Goal: Task Accomplishment & Management: Manage account settings

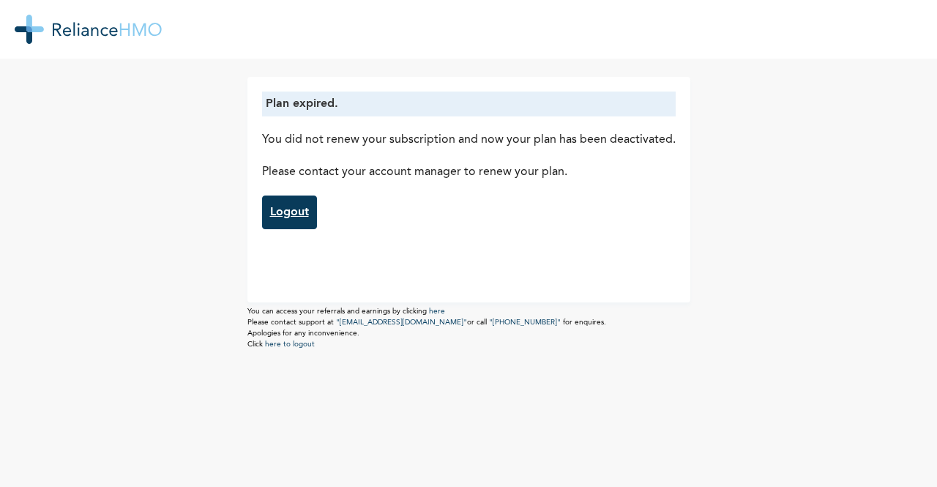
click at [281, 219] on link "Logout" at bounding box center [289, 212] width 55 height 34
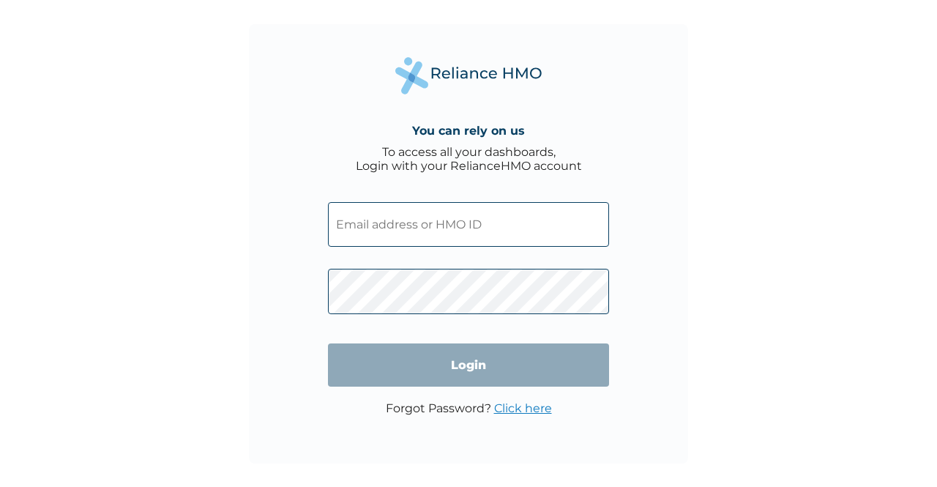
click at [479, 226] on input "text" at bounding box center [468, 224] width 281 height 45
type input "RSP/10011/A"
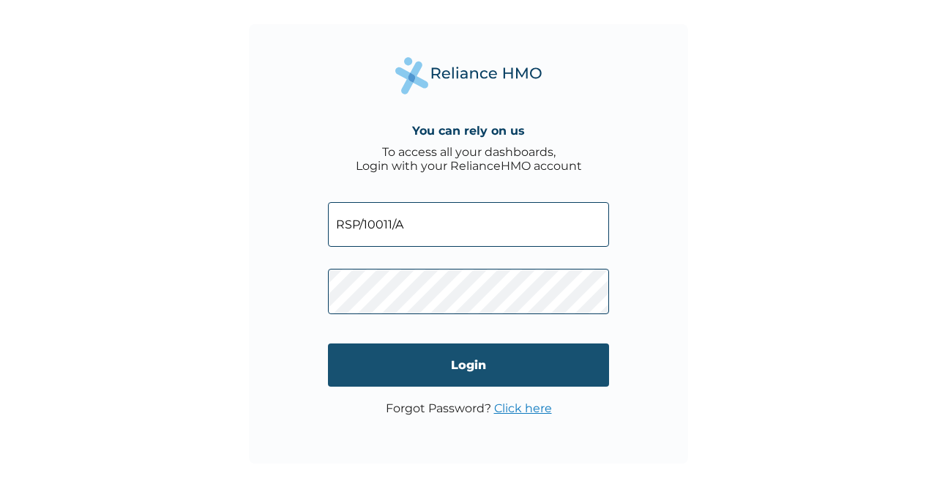
click at [471, 367] on input "Login" at bounding box center [468, 364] width 281 height 43
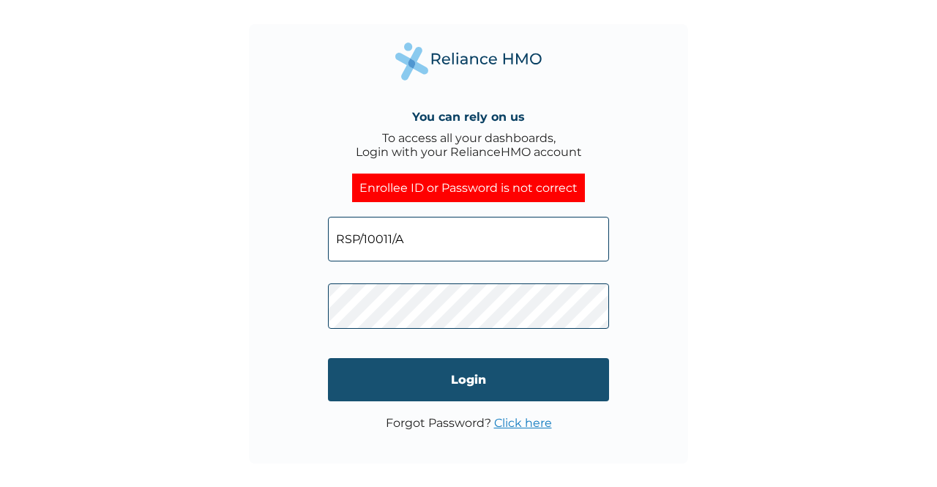
click at [490, 376] on input "Login" at bounding box center [468, 379] width 281 height 43
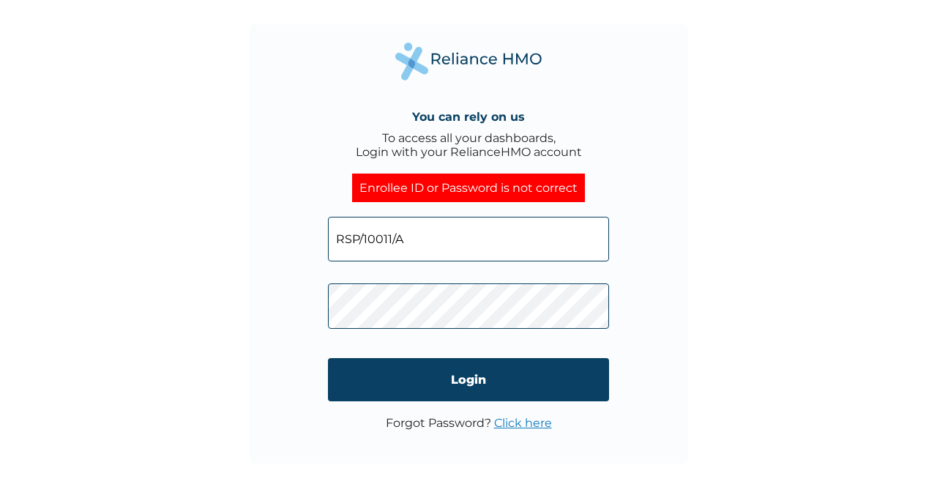
click at [522, 421] on link "Click here" at bounding box center [523, 423] width 58 height 14
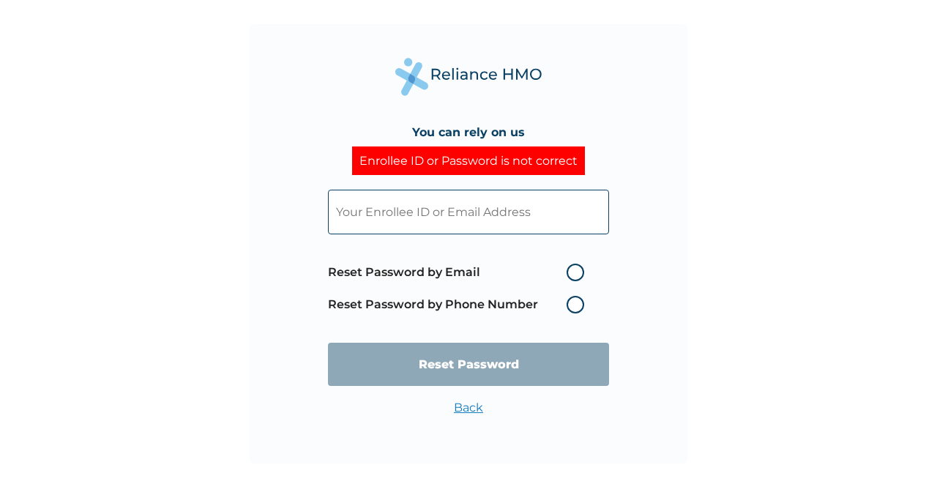
click at [568, 269] on label "Reset Password by Email" at bounding box center [459, 272] width 263 height 18
click at [568, 269] on input "Reset Password by Email" at bounding box center [557, 272] width 23 height 23
radio input "true"
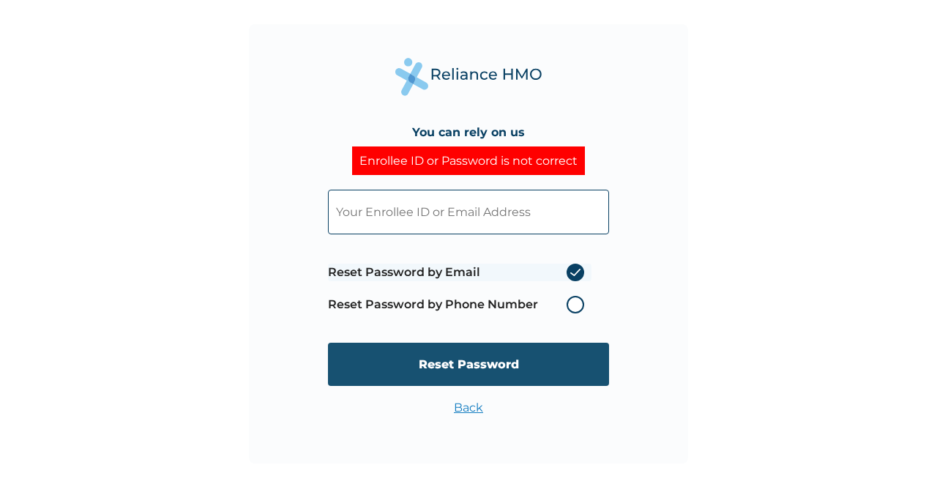
click at [455, 366] on input "Reset Password" at bounding box center [468, 363] width 281 height 43
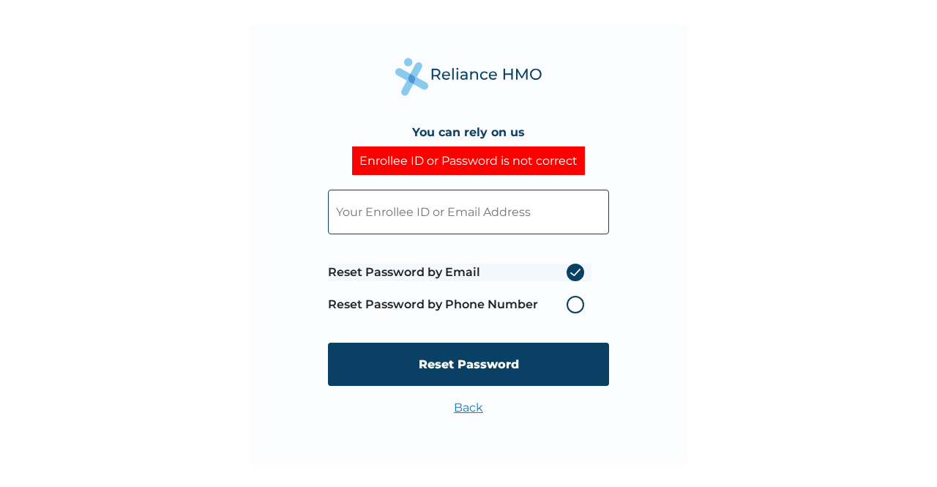
click at [456, 214] on input "text" at bounding box center [468, 212] width 281 height 45
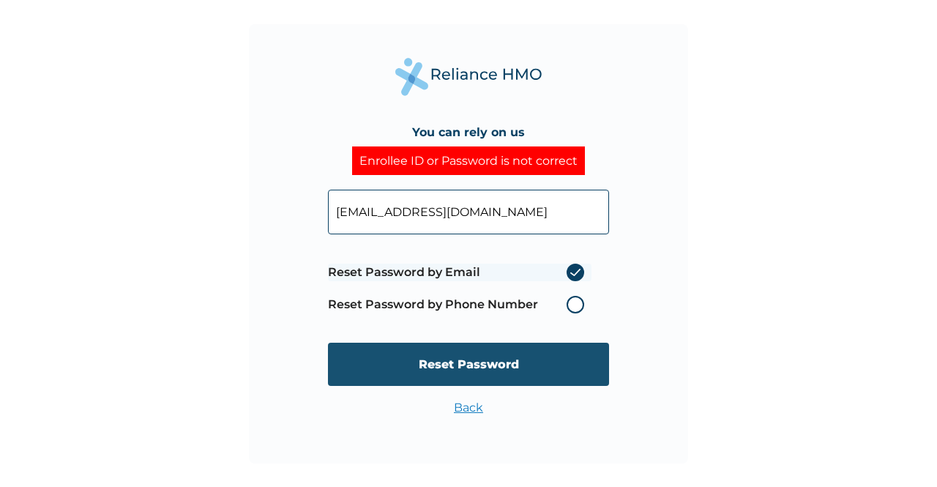
type input "jimohj@resourcery.com"
click at [506, 370] on input "Reset Password" at bounding box center [468, 363] width 281 height 43
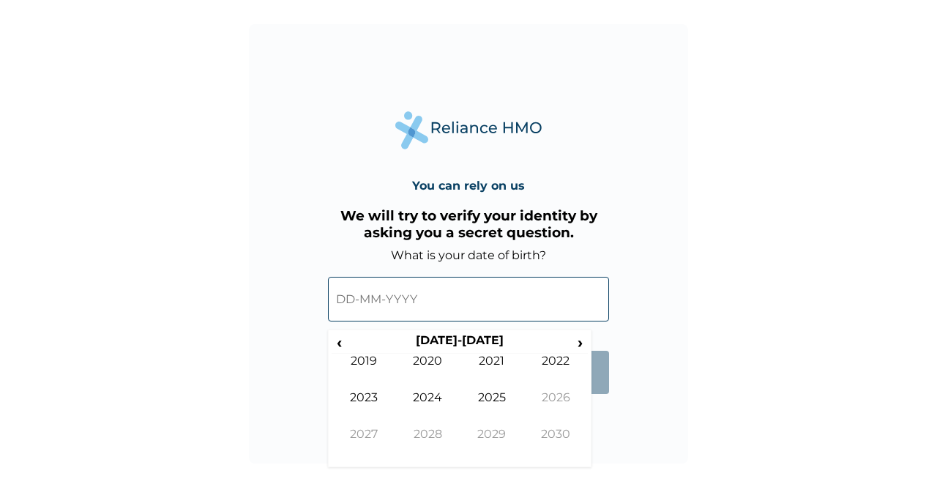
click at [451, 318] on input "text" at bounding box center [468, 299] width 281 height 45
click at [340, 345] on span "‹" at bounding box center [338, 342] width 15 height 18
click at [335, 343] on span "‹" at bounding box center [338, 342] width 15 height 18
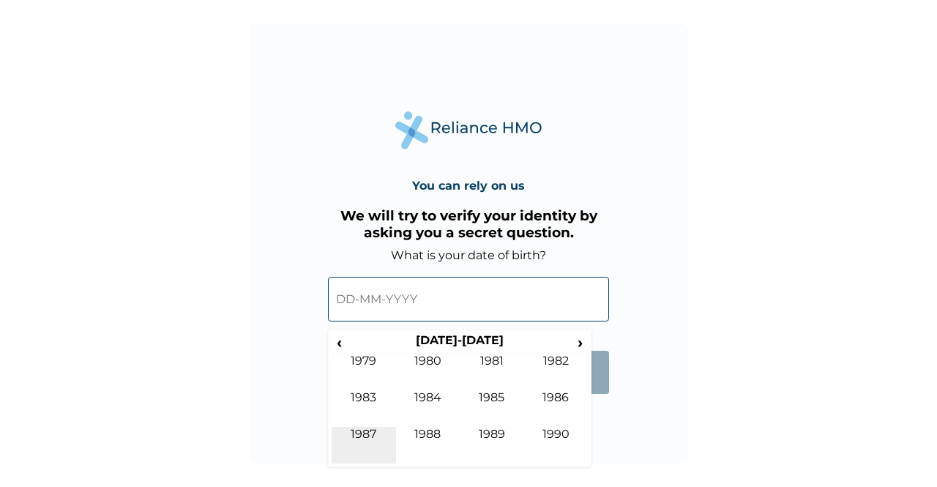
click at [362, 430] on td "1987" at bounding box center [363, 445] width 64 height 37
click at [359, 431] on td "Sep" at bounding box center [363, 445] width 64 height 37
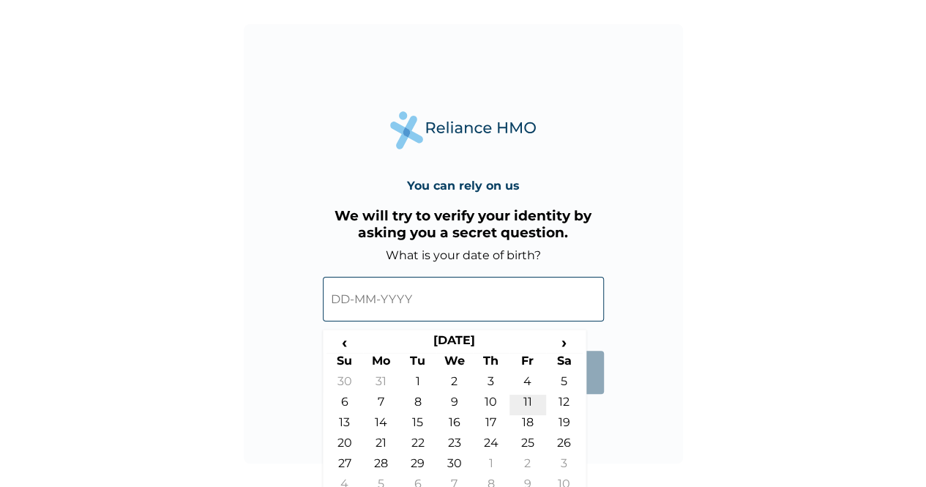
click at [524, 397] on td "11" at bounding box center [527, 404] width 37 height 20
type input "11-09-1987"
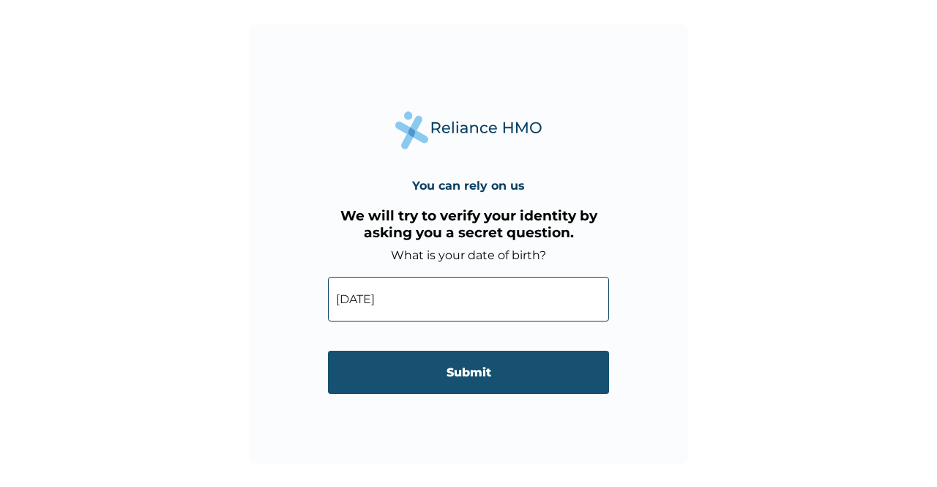
click at [458, 372] on input "Submit" at bounding box center [468, 372] width 281 height 43
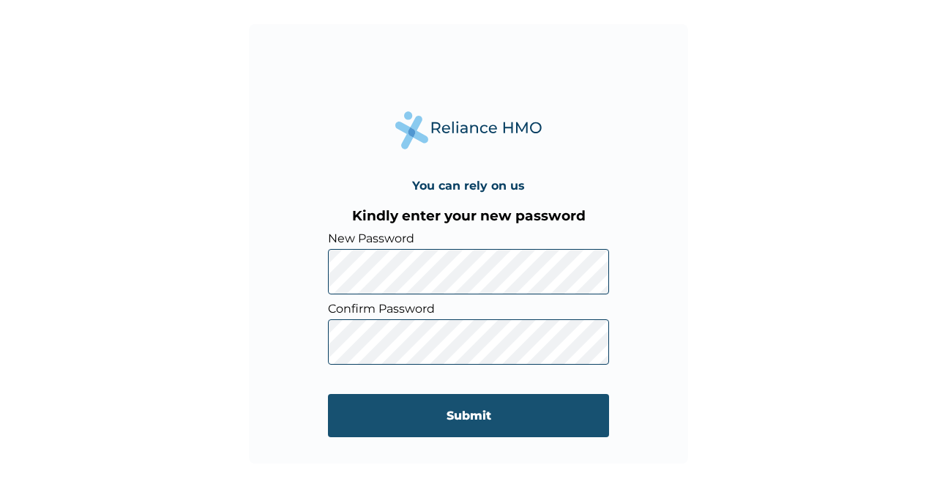
click at [465, 416] on input "Submit" at bounding box center [468, 415] width 281 height 43
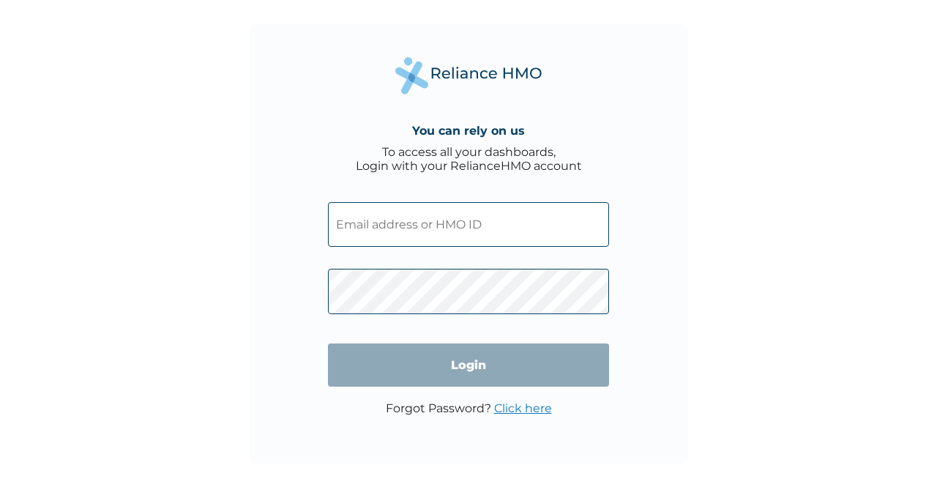
click at [502, 222] on input "text" at bounding box center [468, 224] width 281 height 45
type input "RSP/10011/A"
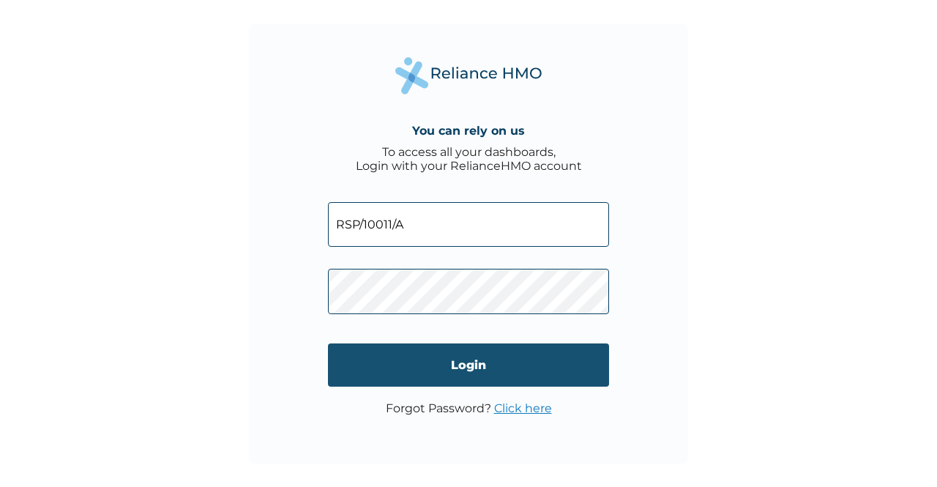
click at [476, 367] on input "Login" at bounding box center [468, 364] width 281 height 43
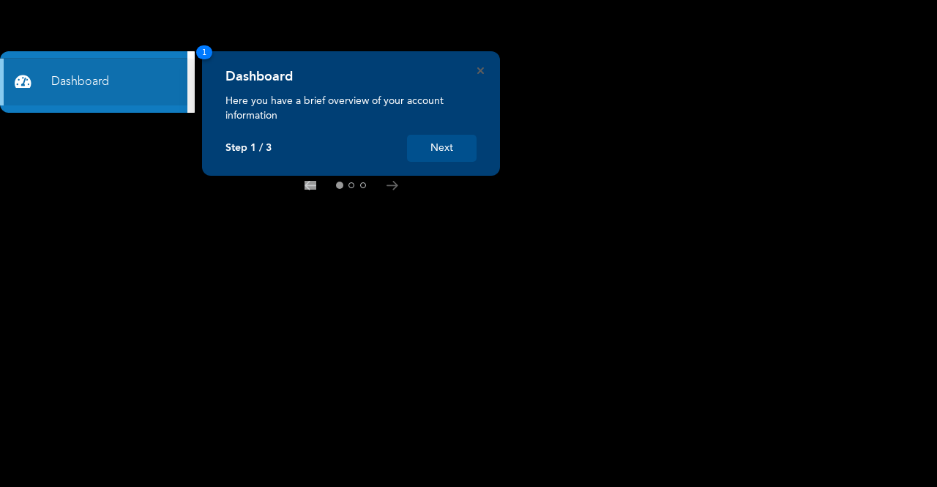
click at [446, 151] on button "Next" at bounding box center [442, 148] width 70 height 27
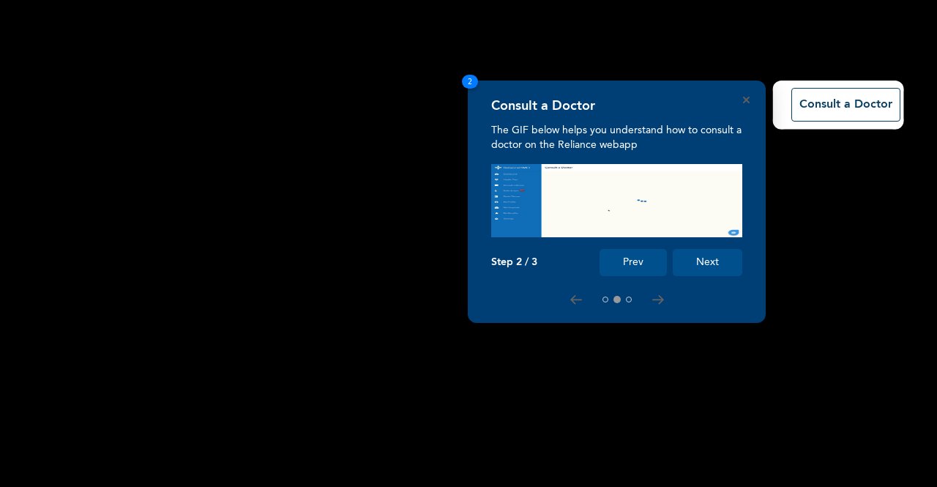
click at [705, 266] on button "Next" at bounding box center [707, 262] width 70 height 27
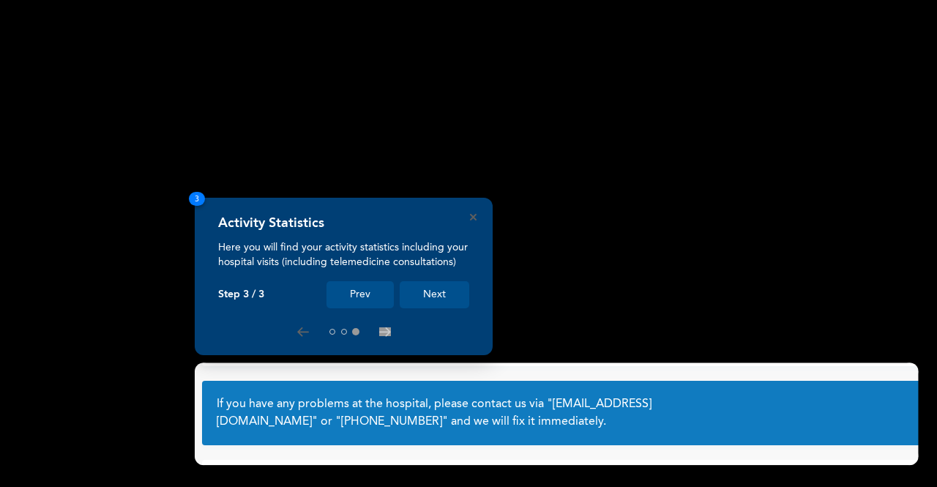
scroll to position [90, 0]
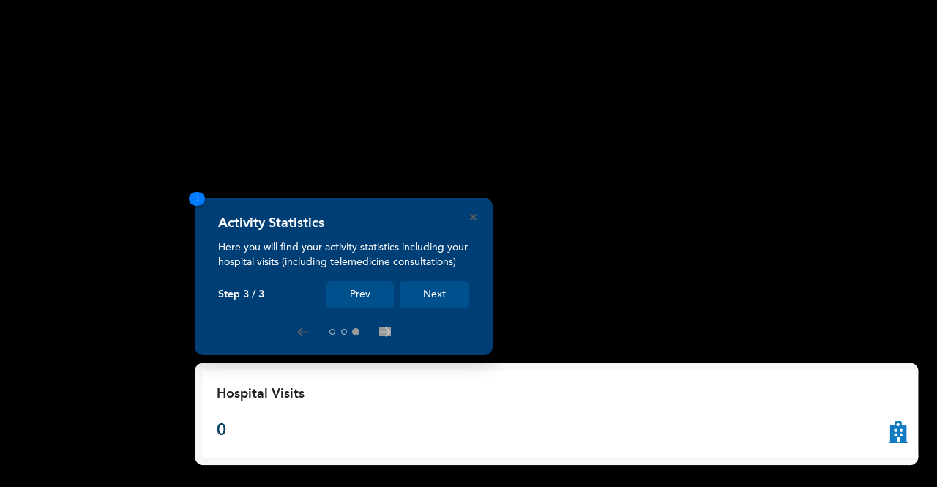
click at [445, 296] on button "Next" at bounding box center [435, 294] width 70 height 27
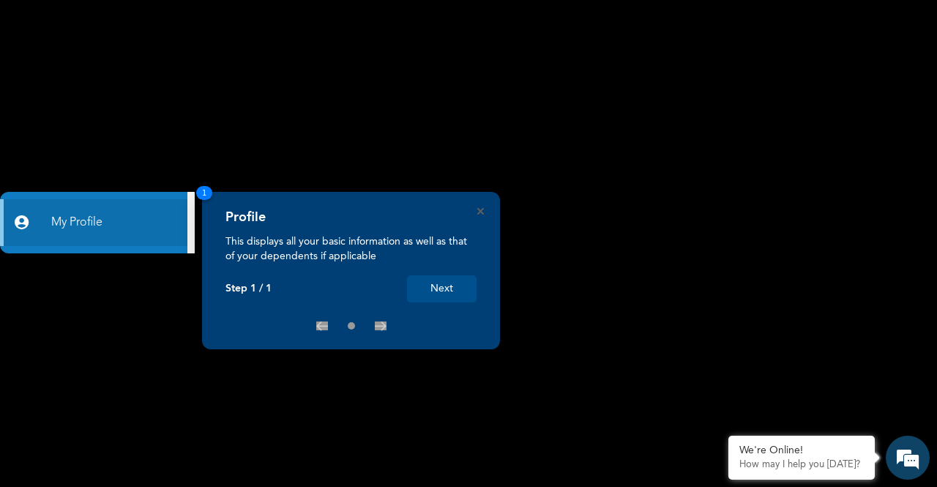
click at [458, 287] on button "Next" at bounding box center [442, 288] width 70 height 27
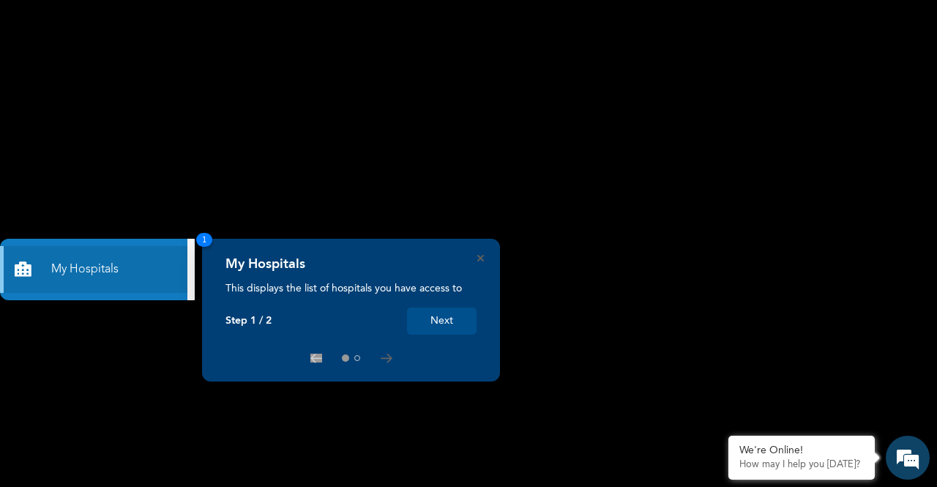
click at [455, 324] on button "Next" at bounding box center [442, 320] width 70 height 27
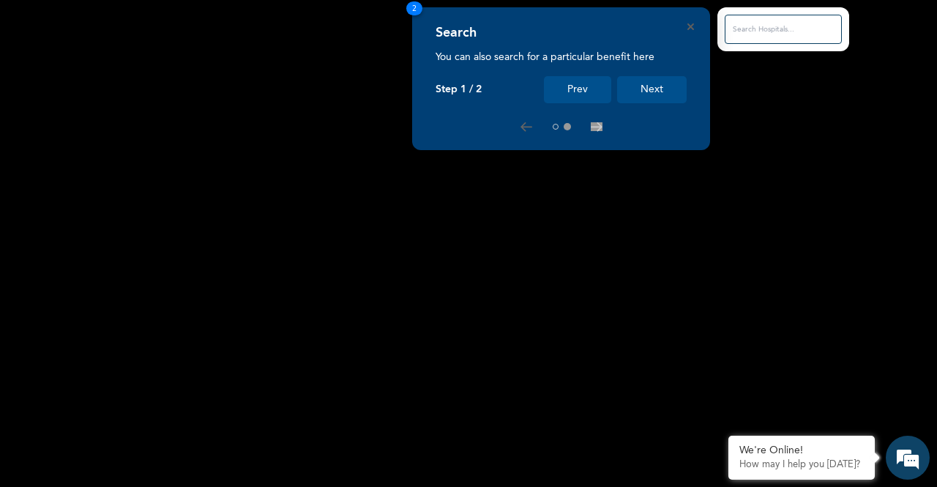
click at [675, 91] on button "Next" at bounding box center [652, 89] width 70 height 27
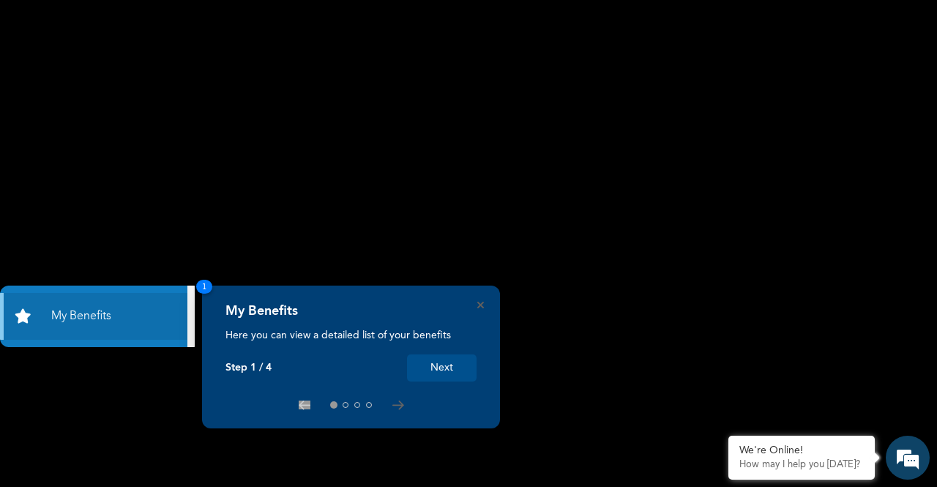
click at [443, 360] on button "Next" at bounding box center [442, 367] width 70 height 27
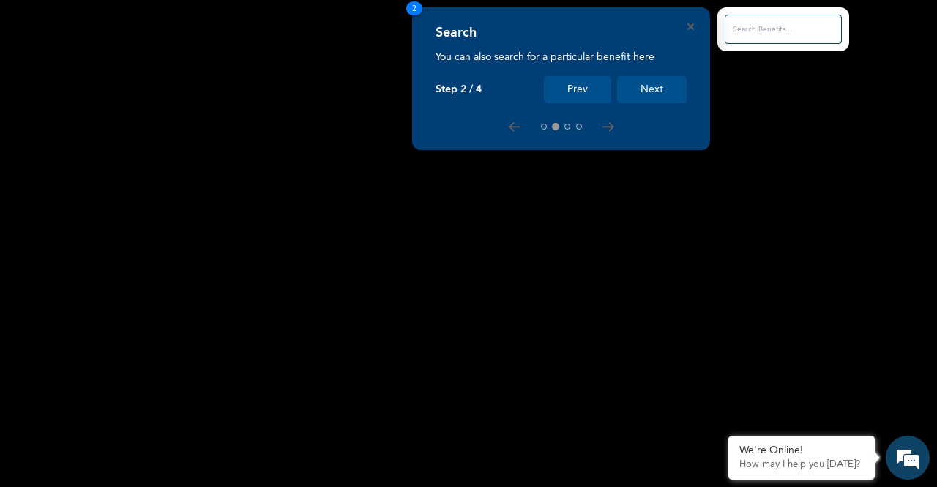
click at [645, 88] on button "Next" at bounding box center [652, 89] width 70 height 27
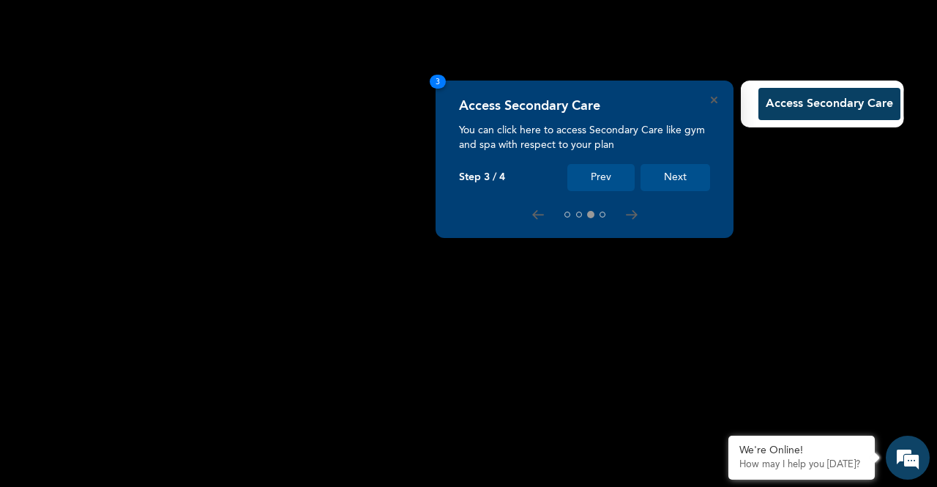
click at [682, 173] on button "Next" at bounding box center [675, 177] width 70 height 27
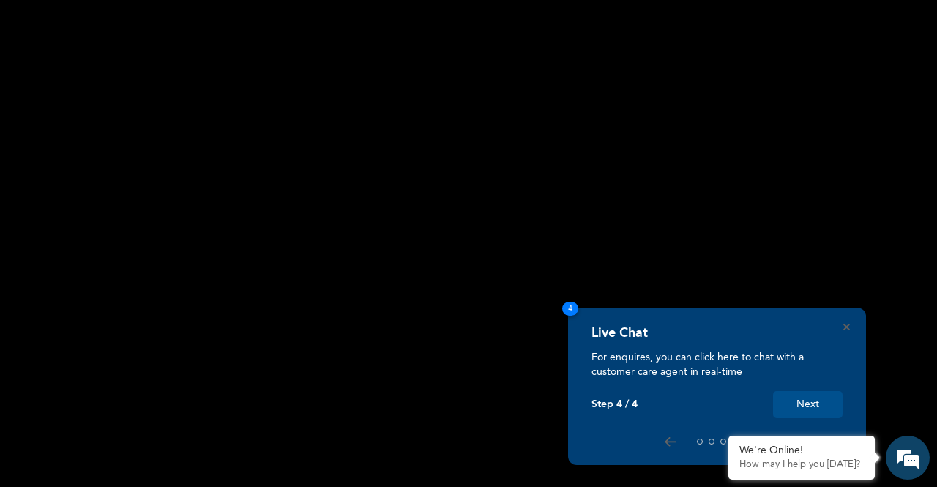
click at [820, 399] on button "Next" at bounding box center [808, 404] width 70 height 27
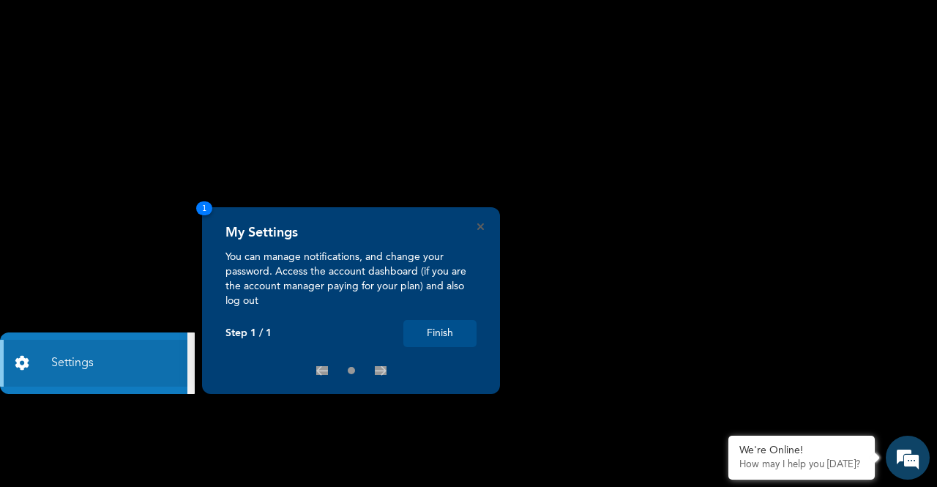
click at [455, 340] on button "Finish" at bounding box center [439, 333] width 73 height 27
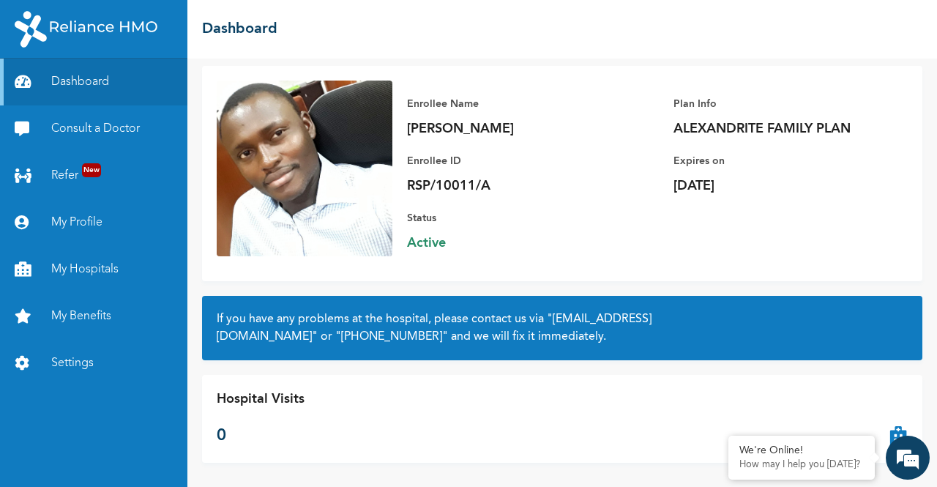
scroll to position [90, 0]
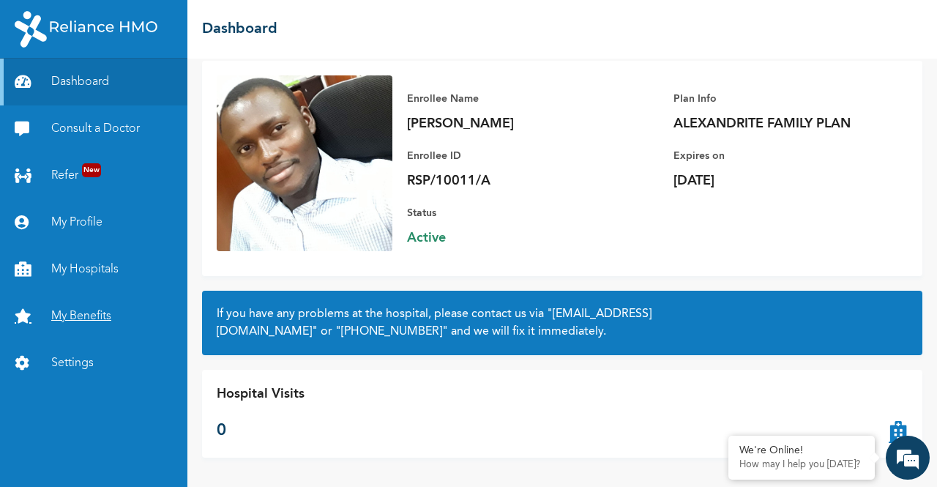
click at [97, 317] on link "My Benefits" at bounding box center [93, 316] width 187 height 47
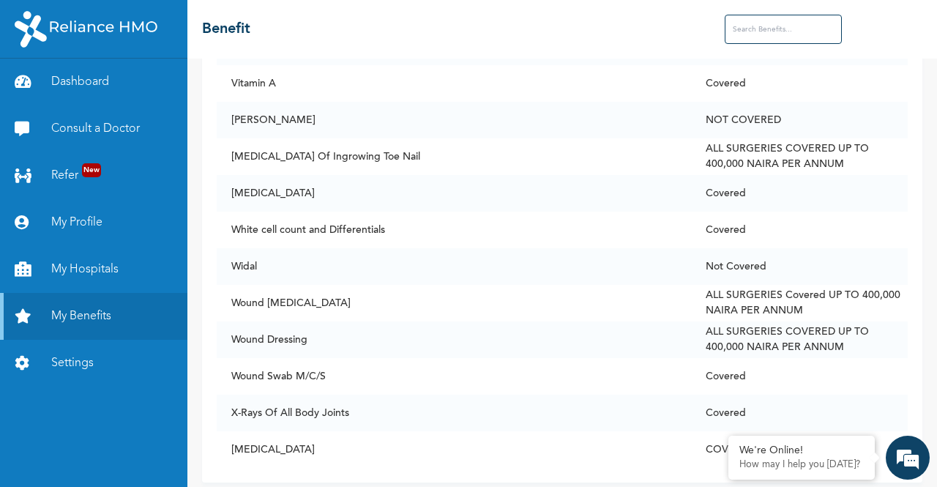
scroll to position [11271, 0]
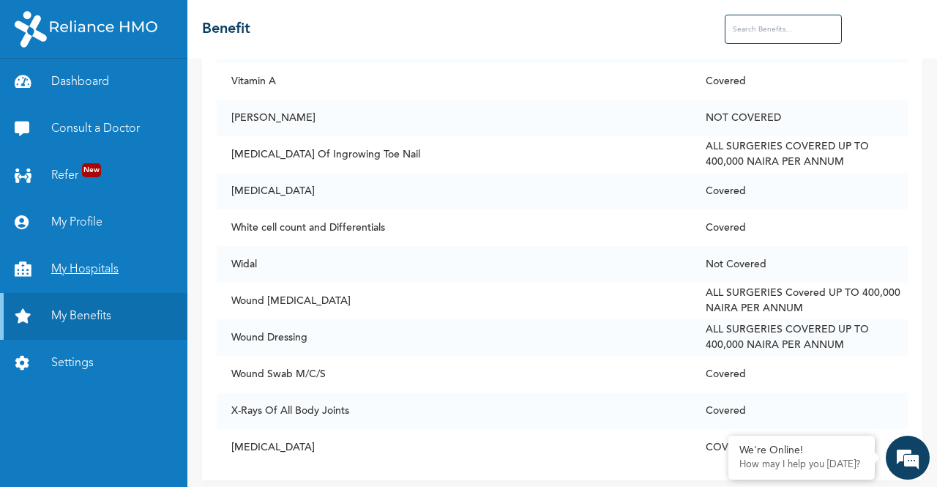
click at [95, 263] on link "My Hospitals" at bounding box center [93, 269] width 187 height 47
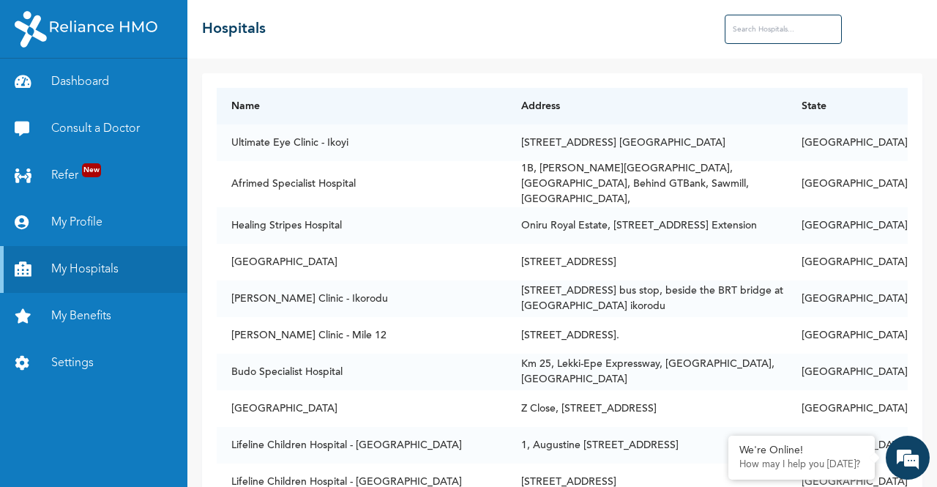
scroll to position [375, 0]
